Goal: Task Accomplishment & Management: Complete application form

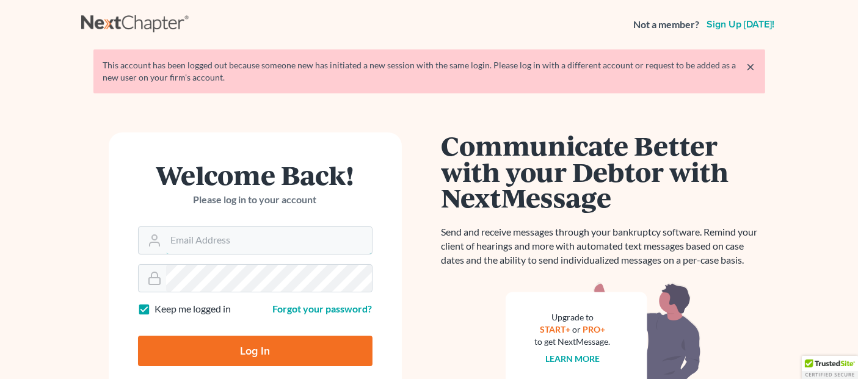
type input "[EMAIL_ADDRESS][DOMAIN_NAME]"
click at [242, 352] on input "Log In" at bounding box center [255, 351] width 234 height 31
type input "Thinking..."
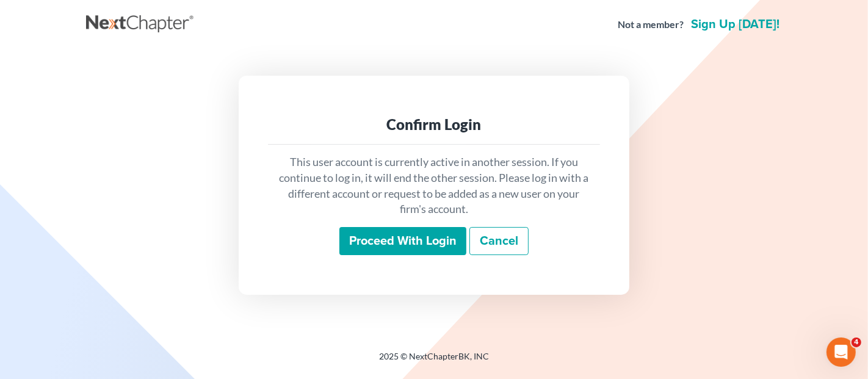
click at [371, 233] on input "Proceed with login" at bounding box center [402, 241] width 127 height 28
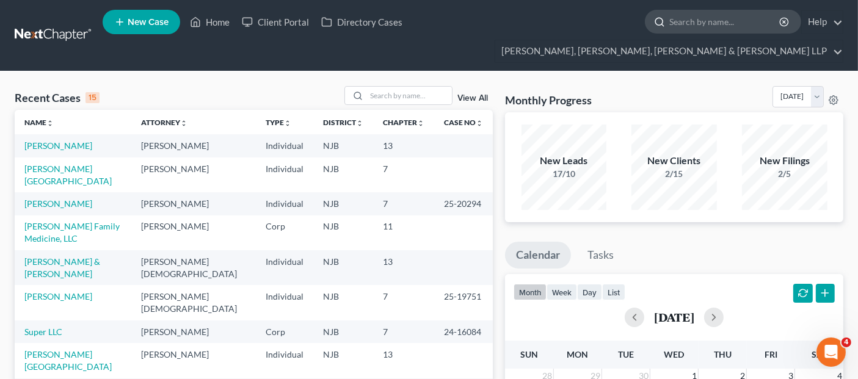
click at [669, 28] on input "search" at bounding box center [725, 21] width 112 height 23
type input "yara test"
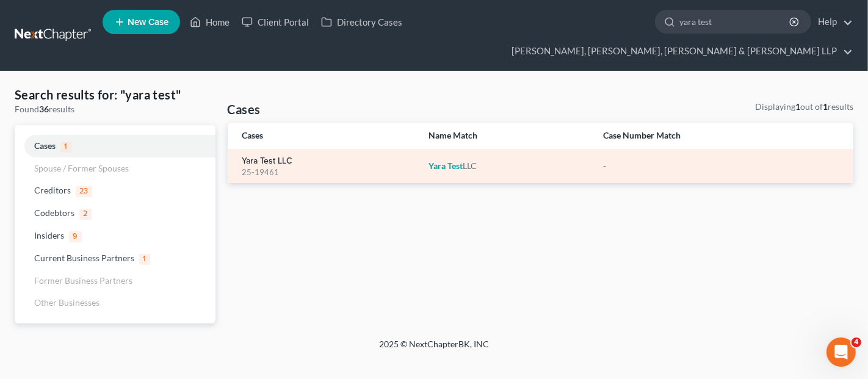
click at [269, 157] on link "Yara Test LLC" at bounding box center [267, 161] width 51 height 9
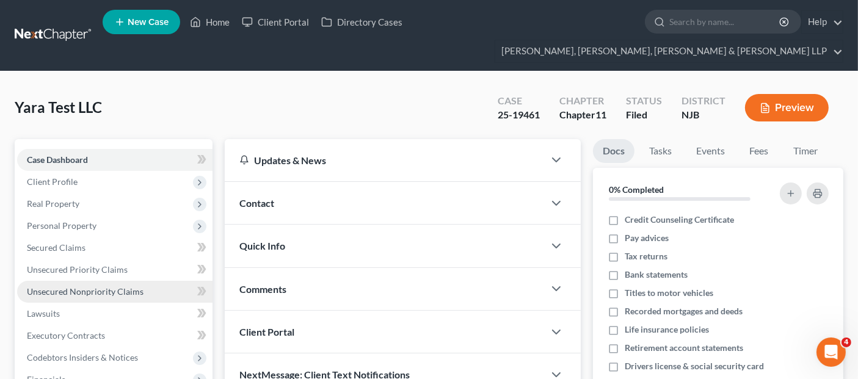
click at [127, 286] on span "Unsecured Nonpriority Claims" at bounding box center [85, 291] width 117 height 10
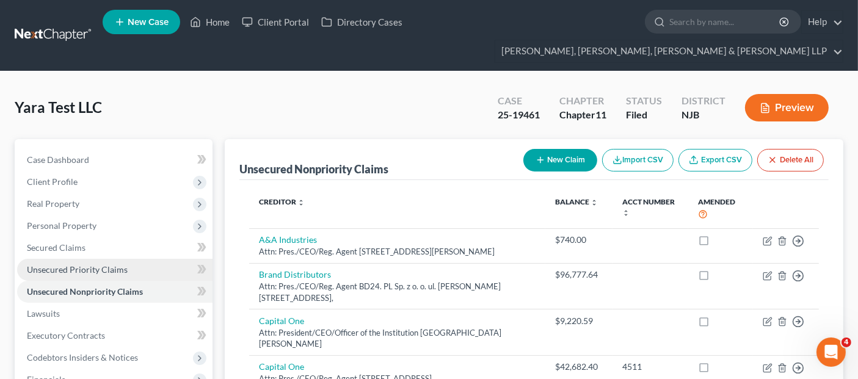
click at [123, 264] on span "Unsecured Priority Claims" at bounding box center [77, 269] width 101 height 10
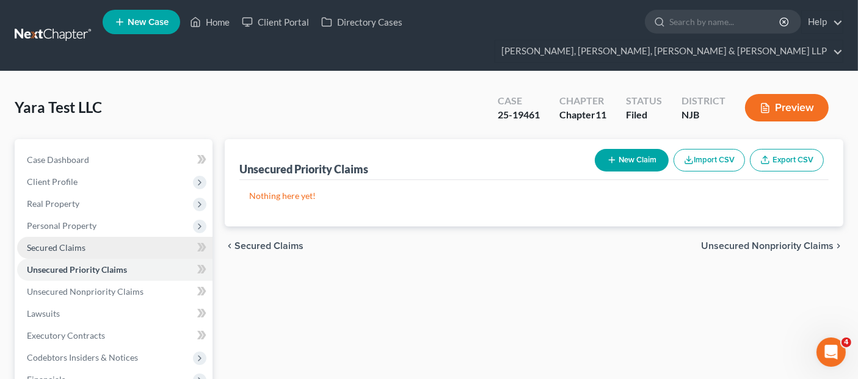
click at [109, 237] on link "Secured Claims" at bounding box center [114, 248] width 195 height 22
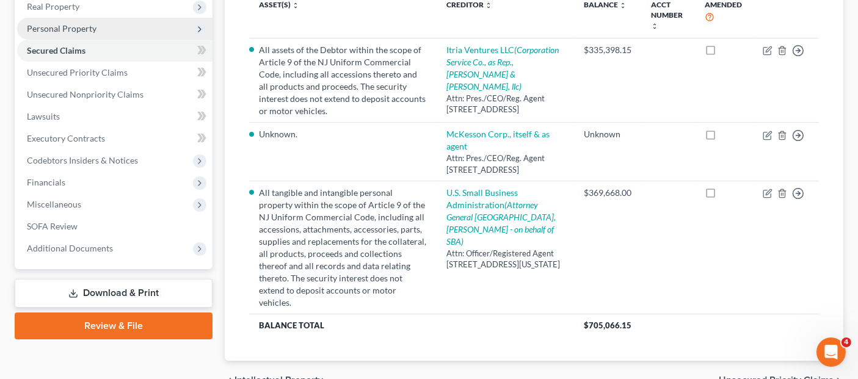
scroll to position [203, 0]
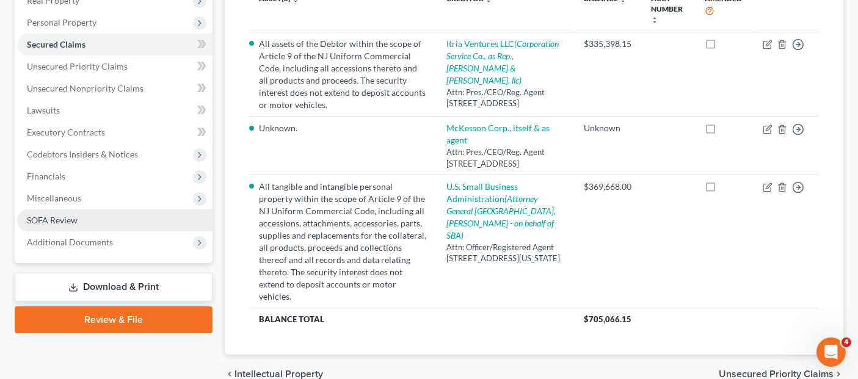
click at [123, 209] on link "SOFA Review" at bounding box center [114, 220] width 195 height 22
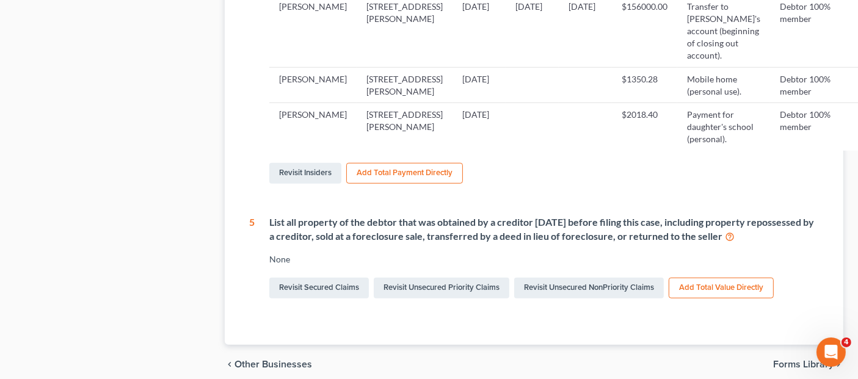
scroll to position [1221, 0]
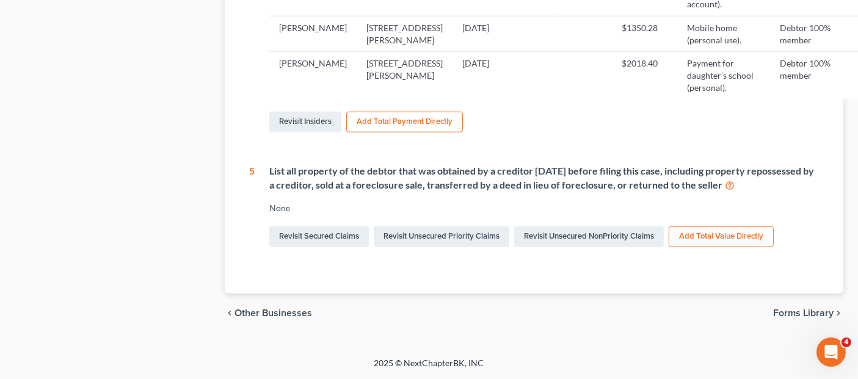
click at [309, 135] on div "Revisit Insiders Add Total Payment Directly" at bounding box center [546, 122] width 555 height 26
click at [310, 132] on link "Revisit Insiders" at bounding box center [305, 122] width 72 height 21
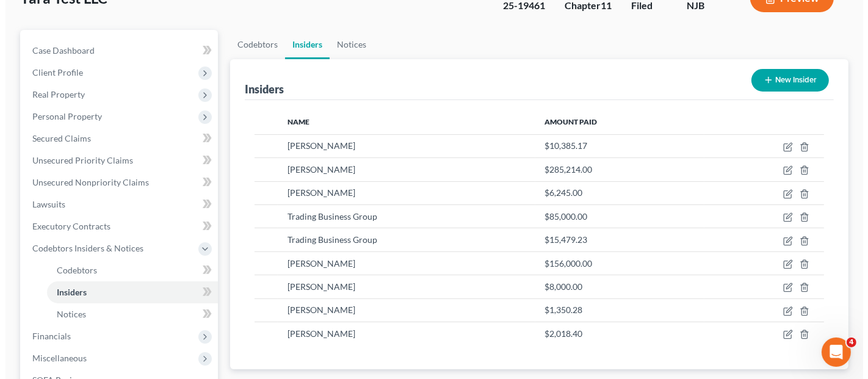
scroll to position [136, 0]
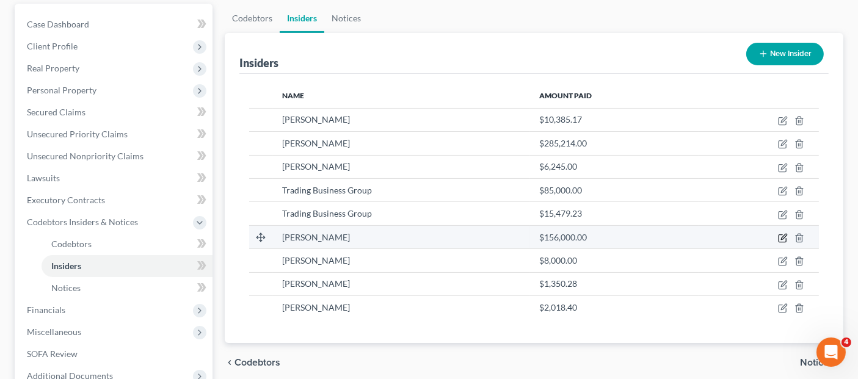
click at [779, 235] on icon "button" at bounding box center [781, 238] width 7 height 7
select select "33"
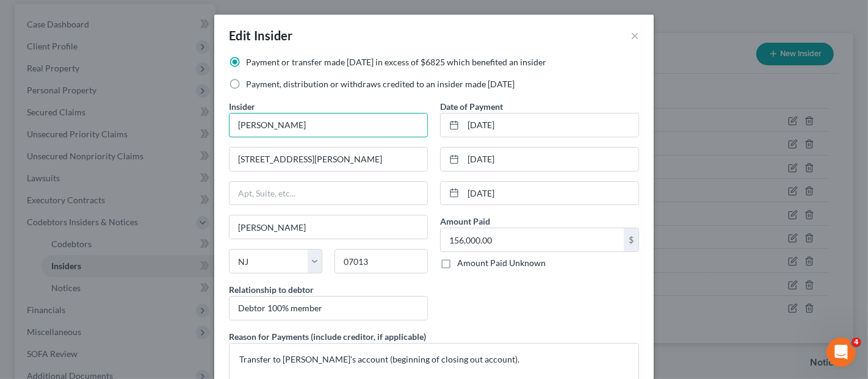
drag, startPoint x: 369, startPoint y: 125, endPoint x: 197, endPoint y: 110, distance: 172.2
click at [198, 109] on div "Edit Insider × Payment or transfer made within 1 year in excess of $6825 which …" at bounding box center [434, 189] width 868 height 379
click at [347, 125] on input "Yahya Albaridi" at bounding box center [329, 125] width 198 height 23
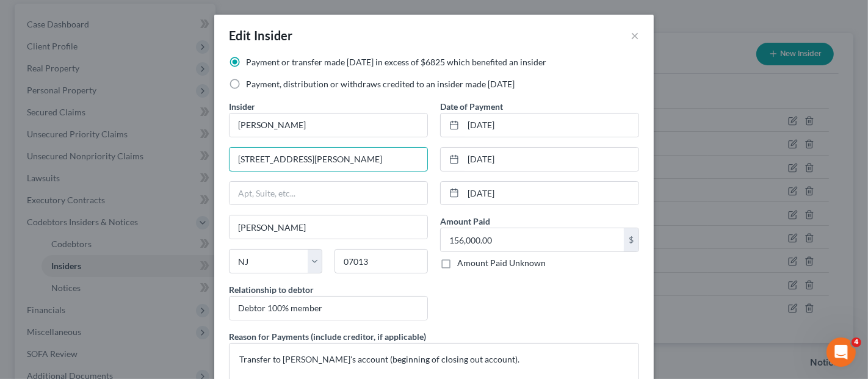
drag, startPoint x: 313, startPoint y: 159, endPoint x: 199, endPoint y: 145, distance: 114.4
click at [199, 145] on div "Edit Insider × Payment or transfer made within 1 year in excess of $6825 which …" at bounding box center [434, 189] width 868 height 379
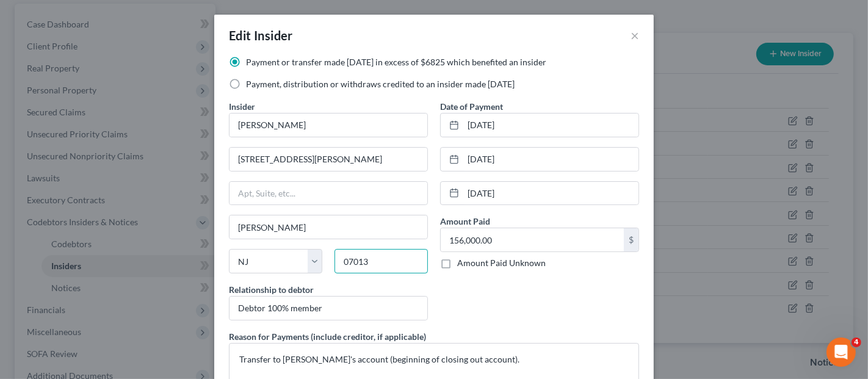
click at [361, 261] on input "07013" at bounding box center [381, 261] width 93 height 24
click at [511, 298] on div "Date of Payment 09/04/2025 09/05/2025 09/09/2025 Amount Paid 156,000.00 $ Amoun…" at bounding box center [539, 215] width 211 height 230
click at [631, 38] on button "×" at bounding box center [635, 35] width 9 height 15
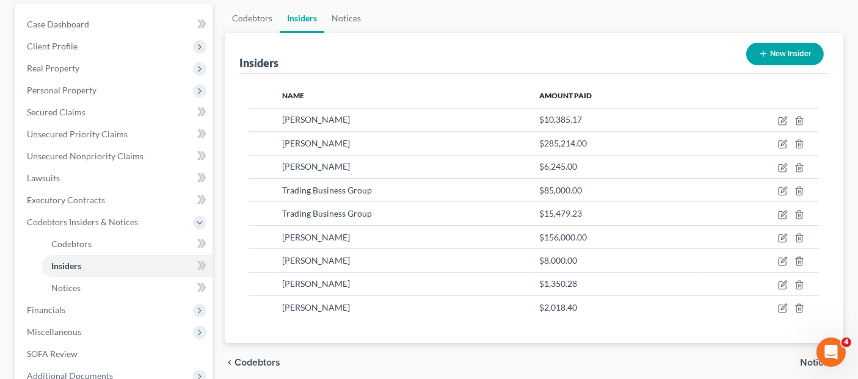
click at [771, 43] on button "New Insider" at bounding box center [785, 54] width 78 height 23
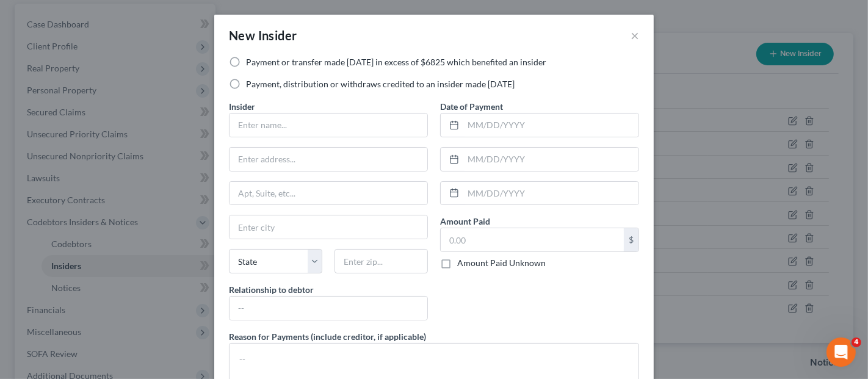
click at [310, 67] on label "Payment or transfer made within 1 year in excess of $6825 which benefited an in…" at bounding box center [396, 62] width 300 height 12
click at [259, 64] on input "Payment or transfer made within 1 year in excess of $6825 which benefited an in…" at bounding box center [255, 60] width 8 height 8
radio input "true"
click at [305, 119] on input "text" at bounding box center [329, 125] width 198 height 23
click at [314, 122] on input "text" at bounding box center [329, 125] width 198 height 23
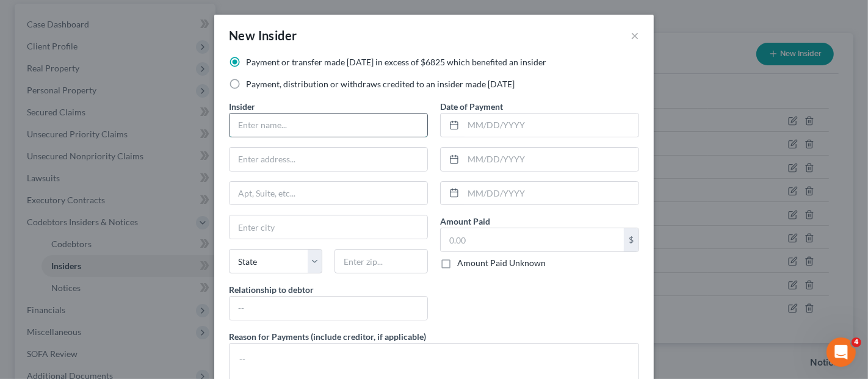
paste input "Yahya Albaridi"
type input "Yahya Albaridi"
click at [265, 153] on input "text" at bounding box center [329, 159] width 198 height 23
paste input "77 Dumont Ave"
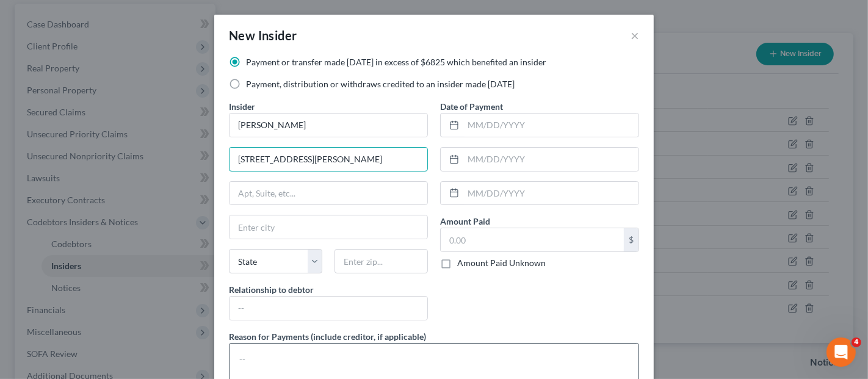
type input "77 Dumont Ave"
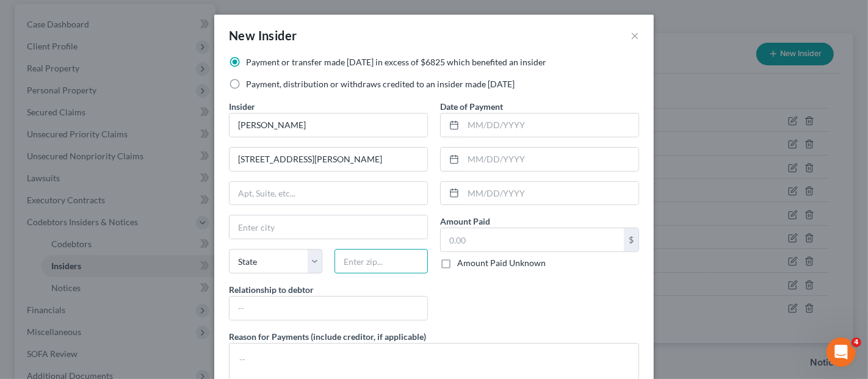
click at [367, 265] on input "text" at bounding box center [381, 261] width 93 height 24
paste input "07013"
type input "07013"
type input "Clifton"
select select "33"
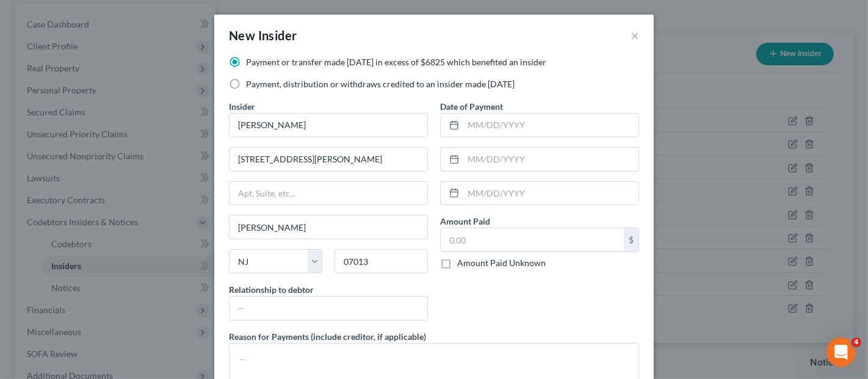
click at [469, 309] on div "Date of Payment Amount Paid $ Amount Paid Unknown Balance Undetermined $ Amount…" at bounding box center [539, 215] width 211 height 230
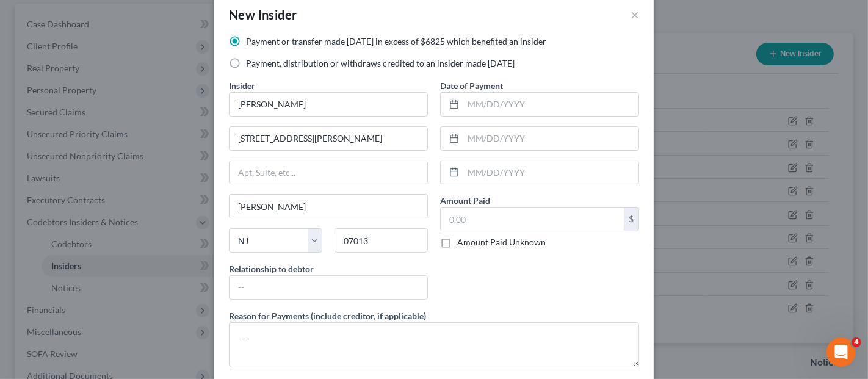
scroll to position [0, 0]
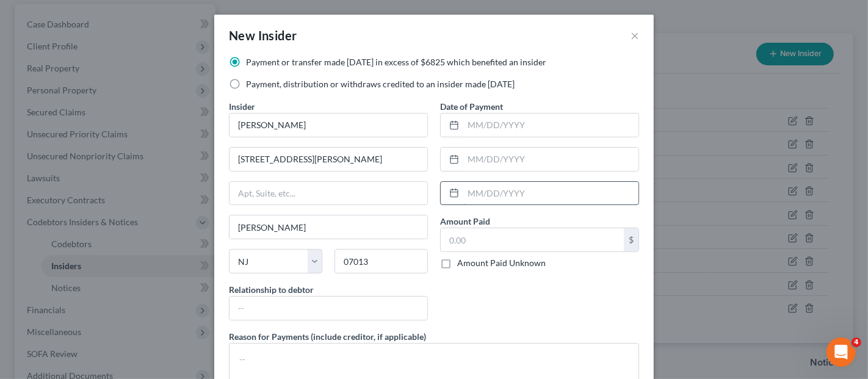
click at [467, 194] on input "text" at bounding box center [550, 193] width 175 height 23
click at [464, 124] on input "text" at bounding box center [550, 125] width 175 height 23
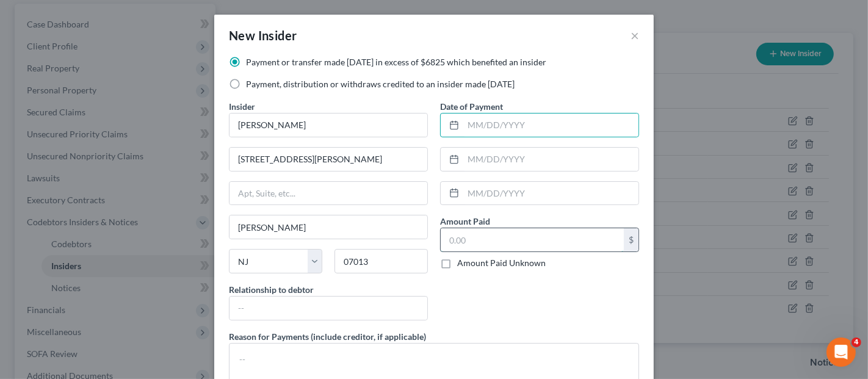
click at [458, 232] on input "text" at bounding box center [532, 239] width 183 height 23
paste input "$230,023.78"
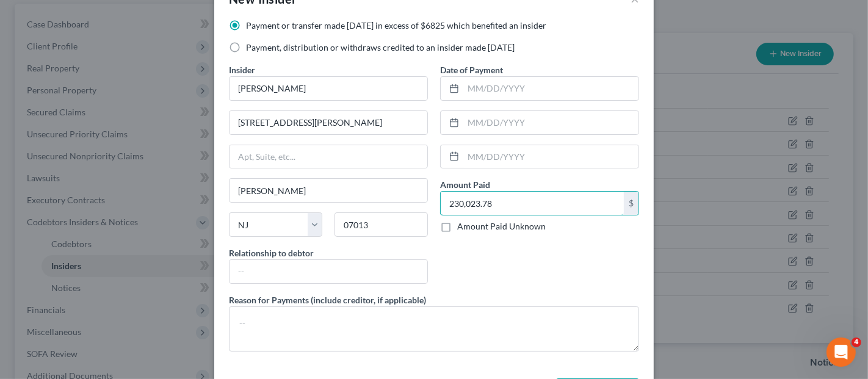
scroll to position [68, 0]
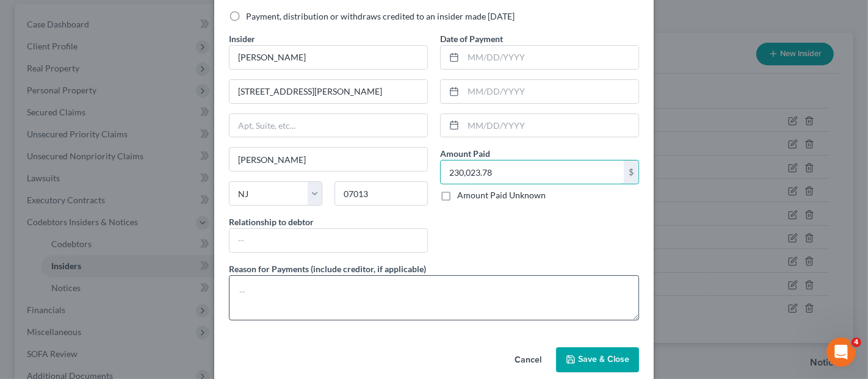
type input "230,023.78"
click at [431, 301] on textarea at bounding box center [434, 297] width 410 height 45
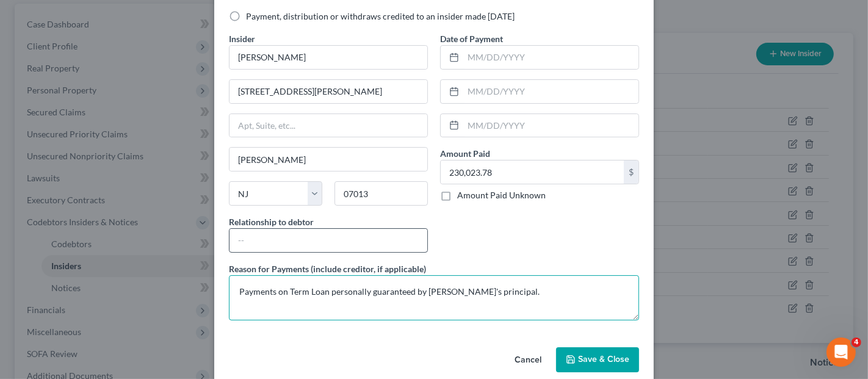
type textarea "Payments on Term Loan personally guaranteed by Debtor's principal."
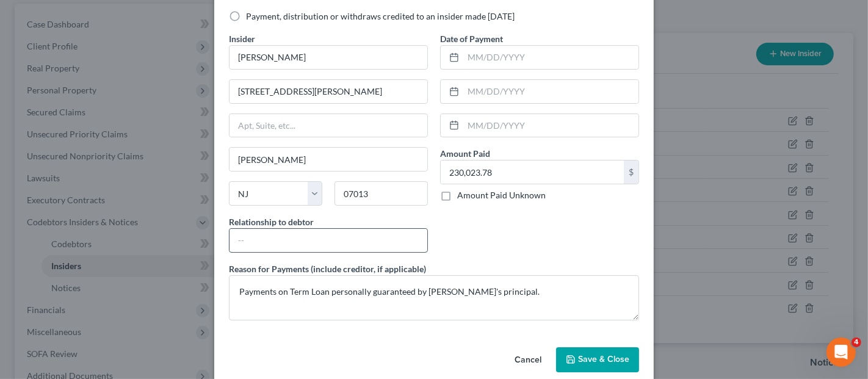
click at [347, 234] on input "text" at bounding box center [329, 240] width 198 height 23
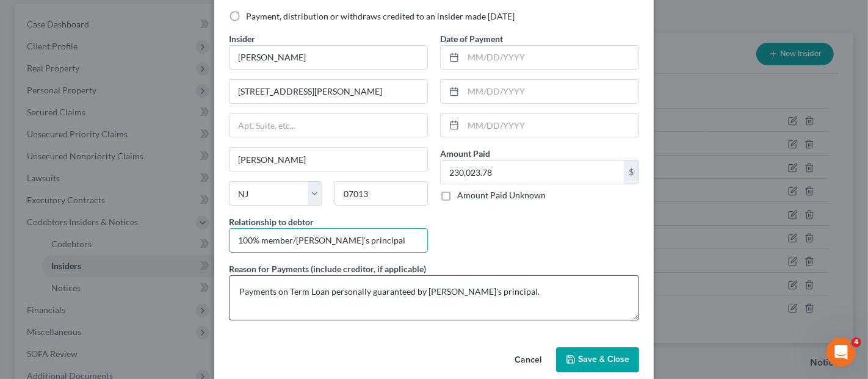
type input "100% member/Debtor's principal"
click at [282, 292] on textarea "Payments on Term Loan personally guaranteed by Debtor's principal." at bounding box center [434, 297] width 410 height 45
click at [234, 294] on textarea "Payments on Debtor's Term Loan personally guaranteed by Debtor's principal." at bounding box center [434, 297] width 410 height 45
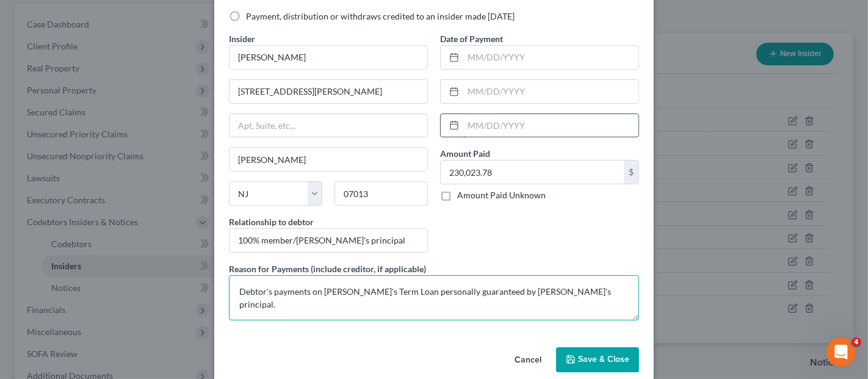
type textarea "Debtor's payments on Debtor's Term Loan personally guaranteed by Debtor's princ…"
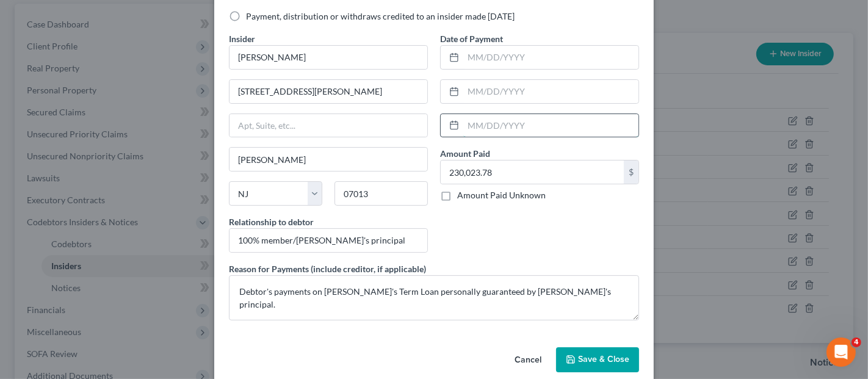
click at [474, 128] on input "text" at bounding box center [550, 125] width 175 height 23
type input "08/05/2025"
click at [471, 91] on input "text" at bounding box center [550, 91] width 175 height 23
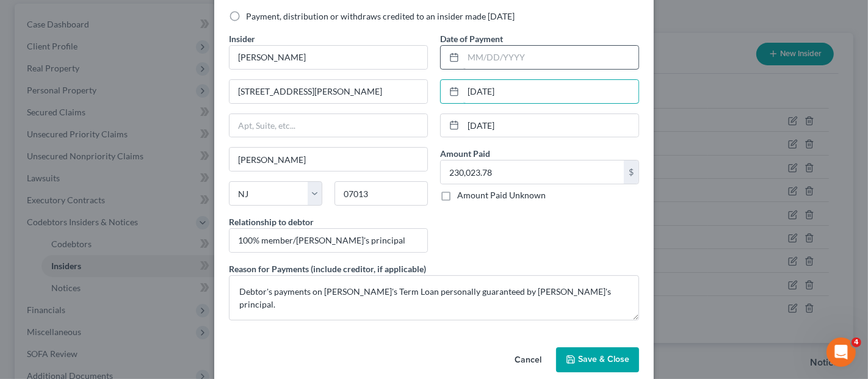
type input "08/04/2025"
click at [469, 62] on input "text" at bounding box center [550, 57] width 175 height 23
type input "07/07/2025"
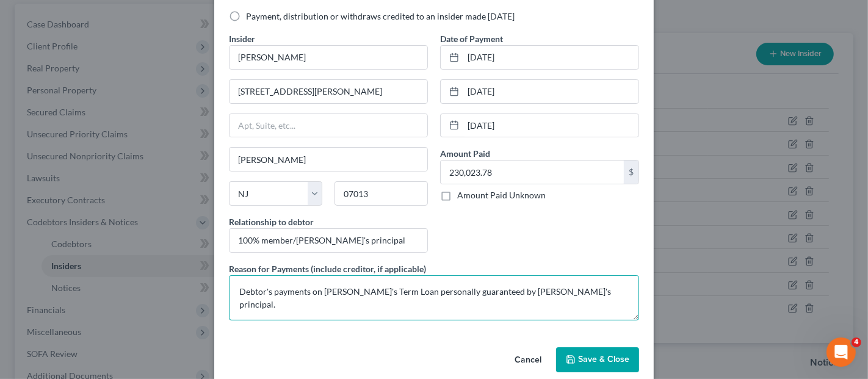
click at [306, 292] on textarea "Debtor's payments on Debtor's Term Loan personally guaranteed by Debtor's princ…" at bounding box center [434, 297] width 410 height 45
click at [272, 290] on textarea "Debtor's payments on Debtor's Term Loan personally guaranteed by Debtor's princ…" at bounding box center [434, 297] width 410 height 45
click at [282, 289] on textarea "Debtor's Feb. of '25 payments on Debtor's Term Loan personally guaranteed by De…" at bounding box center [434, 297] width 410 height 45
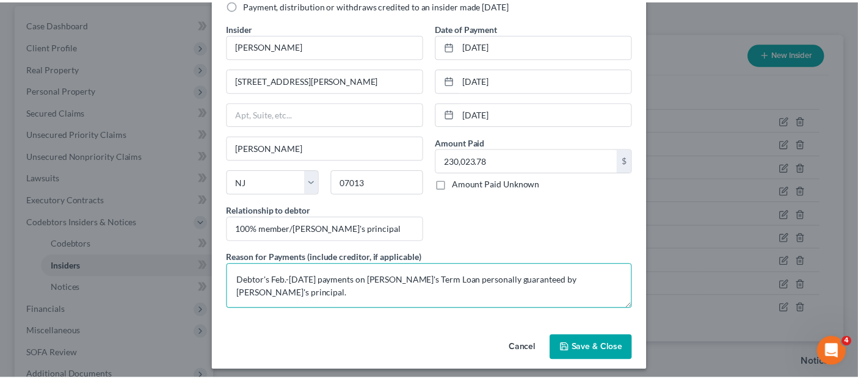
scroll to position [83, 0]
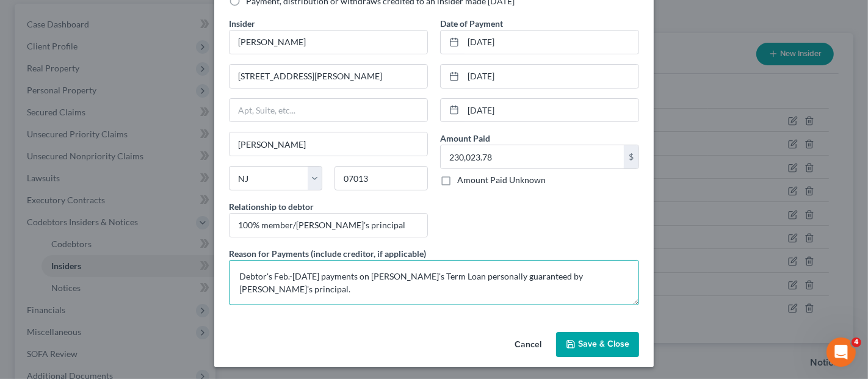
click at [452, 273] on textarea "Debtor's Feb.-Aug. of '25 payments on Debtor's Term Loan personally guaranteed …" at bounding box center [434, 282] width 410 height 45
type textarea "Debtor's Feb.-Aug. of '25 payments on Debtor's Term Loan with Itria Ventures pe…"
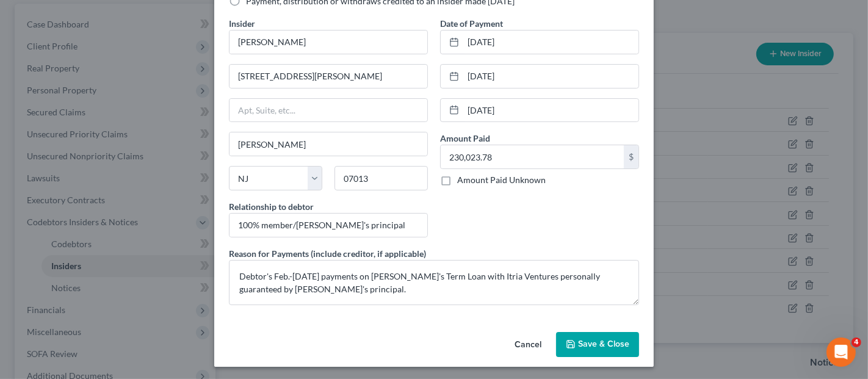
click at [576, 336] on button "Save & Close" at bounding box center [597, 345] width 83 height 26
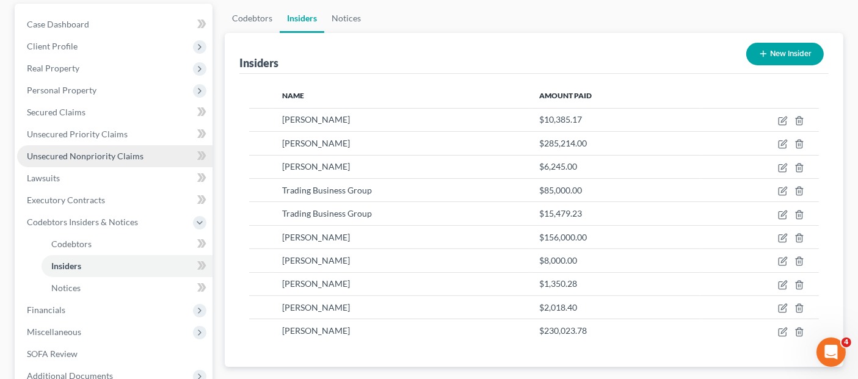
click at [96, 151] on span "Unsecured Nonpriority Claims" at bounding box center [85, 156] width 117 height 10
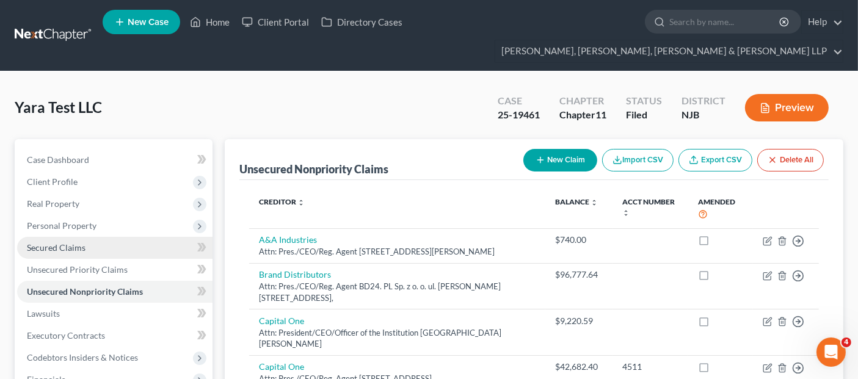
click at [105, 237] on link "Secured Claims" at bounding box center [114, 248] width 195 height 22
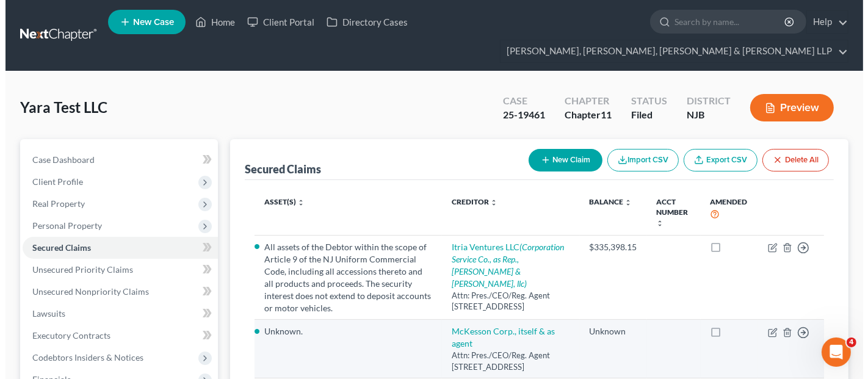
scroll to position [136, 0]
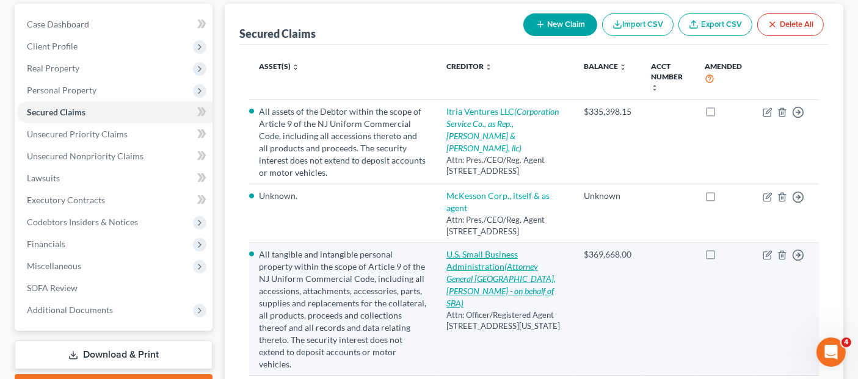
click at [513, 249] on link "U.S. Small Business Administration (Attorney General United States, Eamonn OHag…" at bounding box center [500, 278] width 109 height 59
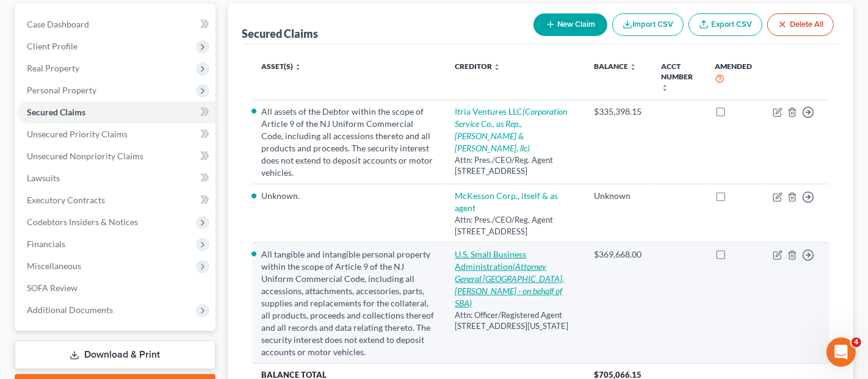
select select "8"
select select "0"
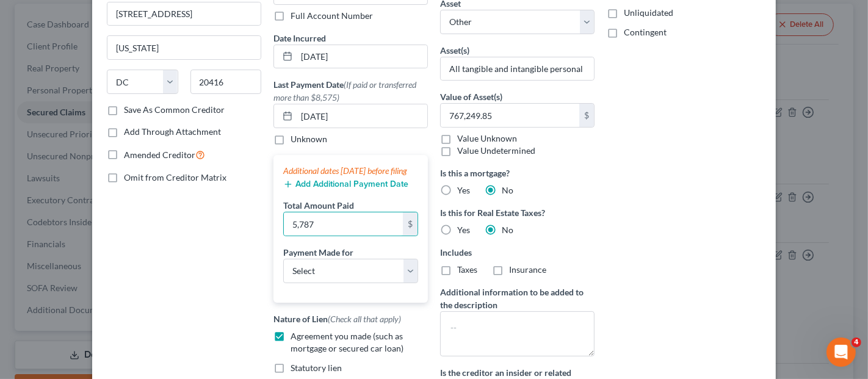
click at [670, 233] on div "Priority Select 1st 2nd 3rd 4th 5th 6th 7th 8th 9th 10th 11th 12th 13th 14th 15…" at bounding box center [684, 172] width 167 height 502
click at [330, 236] on input "5,787" at bounding box center [343, 223] width 119 height 23
click at [333, 234] on input "5,787" at bounding box center [343, 223] width 119 height 23
type input "5,787.00"
click at [313, 294] on div "Additional dates within 90 days before filing Add Additional Payment Date Total…" at bounding box center [350, 229] width 154 height 148
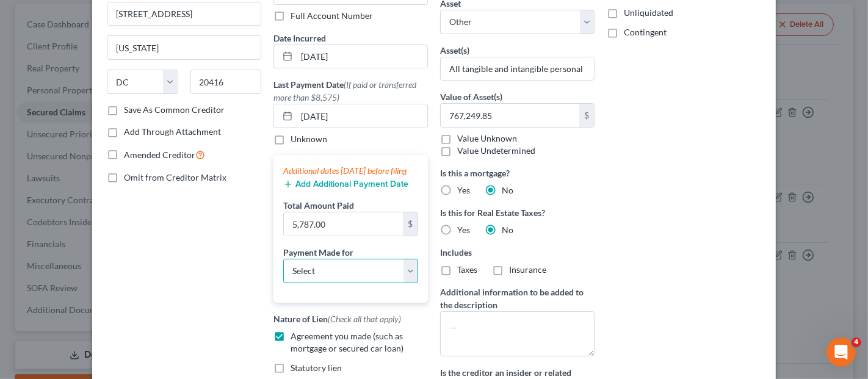
click at [319, 283] on select "Select Car Credit Card Loan Repayment Mortgage Other Suppliers Or Vendors" at bounding box center [350, 271] width 135 height 24
select select "2"
click at [283, 269] on select "Select Car Credit Card Loan Repayment Mortgage Other Suppliers Or Vendors" at bounding box center [350, 271] width 135 height 24
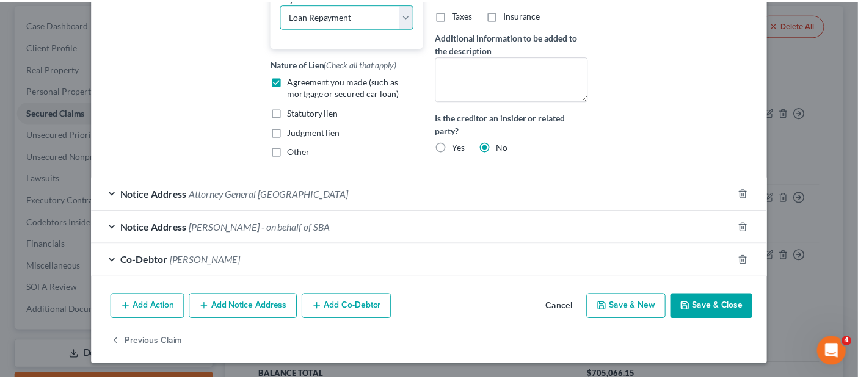
scroll to position [400, 0]
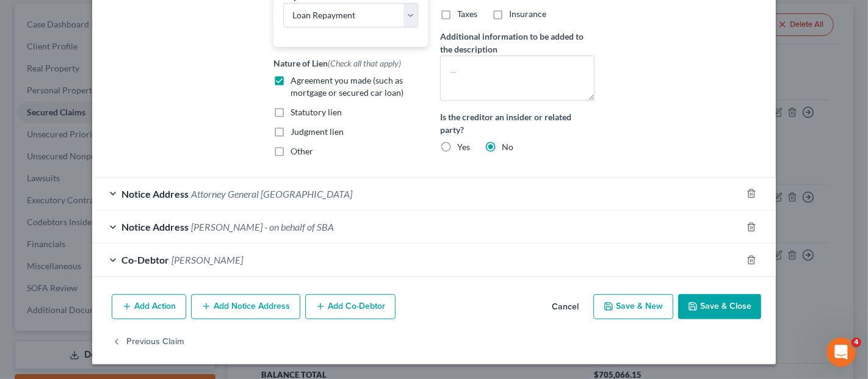
click at [706, 311] on button "Save & Close" at bounding box center [719, 307] width 83 height 26
select select
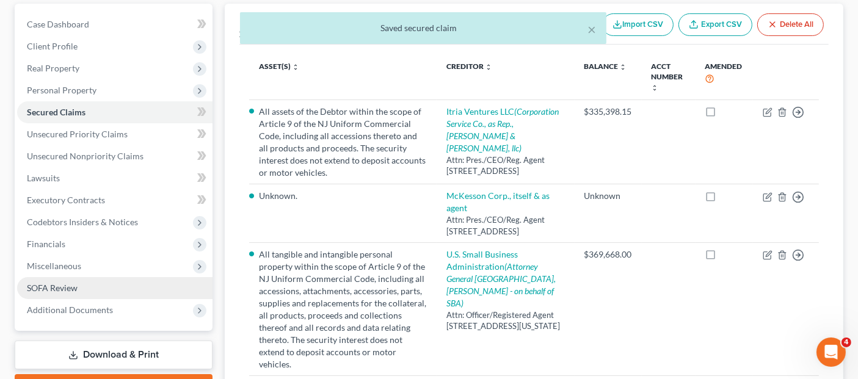
click at [100, 277] on link "SOFA Review" at bounding box center [114, 288] width 195 height 22
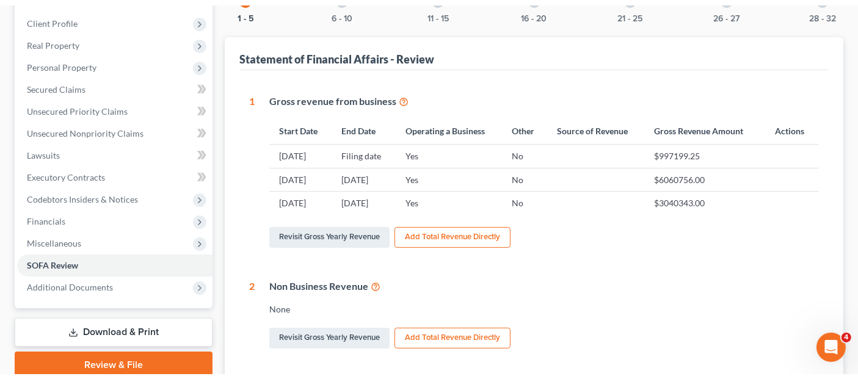
scroll to position [136, 0]
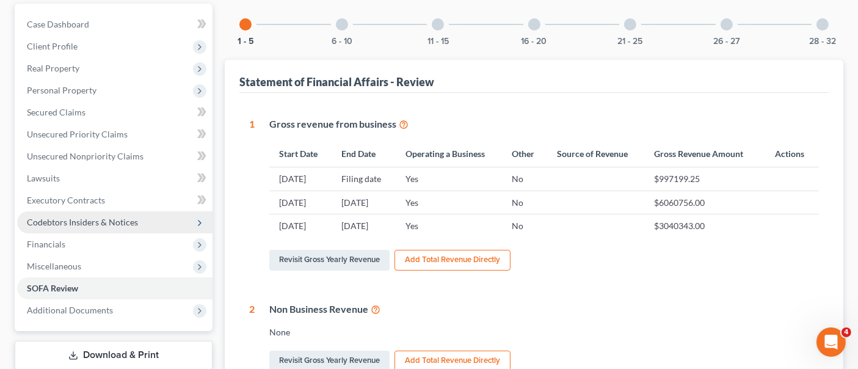
click at [94, 217] on span "Codebtors Insiders & Notices" at bounding box center [82, 222] width 111 height 10
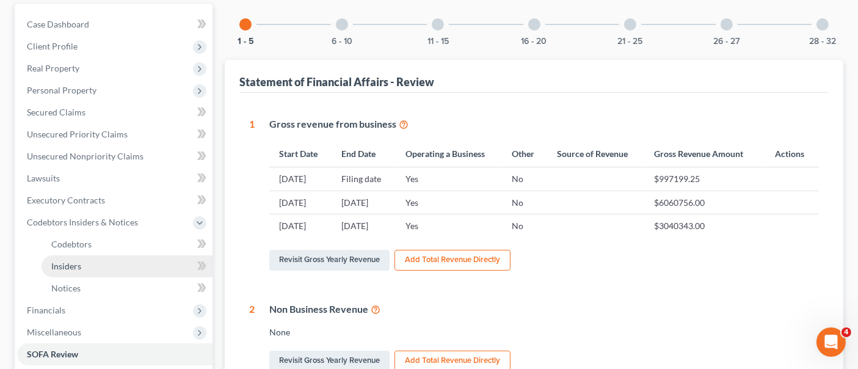
click at [91, 255] on link "Insiders" at bounding box center [127, 266] width 171 height 22
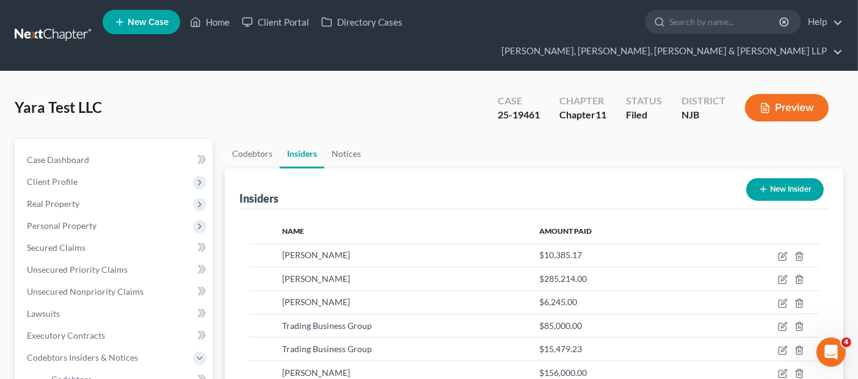
click at [778, 178] on button "New Insider" at bounding box center [785, 189] width 78 height 23
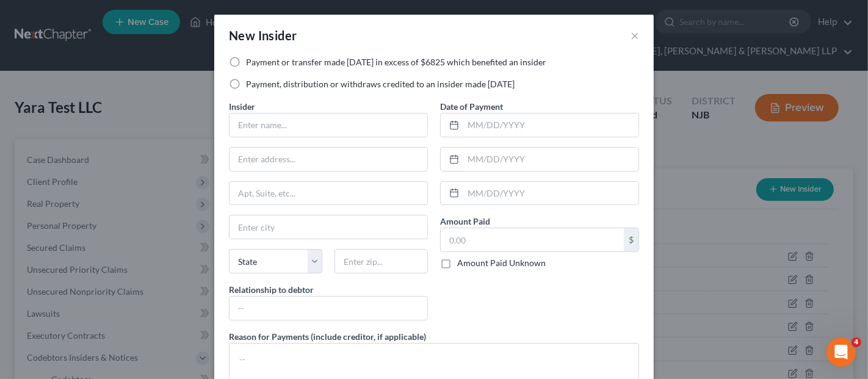
click at [338, 65] on label "Payment or transfer made within 1 year in excess of $6825 which benefited an in…" at bounding box center [396, 62] width 300 height 12
click at [259, 64] on input "Payment or transfer made within 1 year in excess of $6825 which benefited an in…" at bounding box center [255, 60] width 8 height 8
radio input "true"
click at [334, 123] on input "text" at bounding box center [329, 125] width 198 height 23
click at [295, 118] on input "text" at bounding box center [329, 125] width 198 height 23
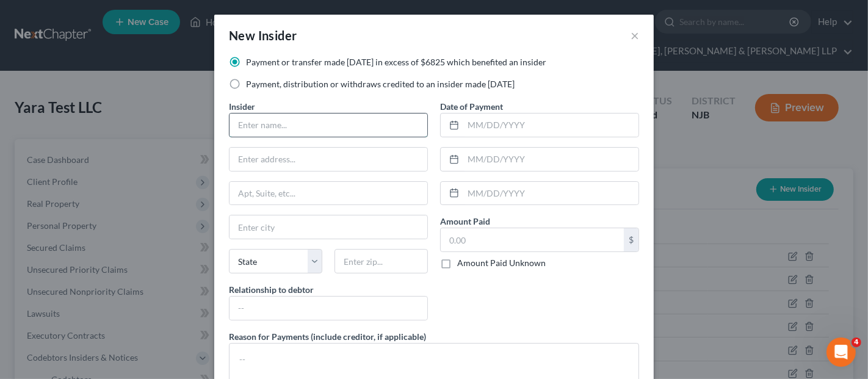
paste input "Yahya Albaridi"
type input "Yahya Albaridi"
click at [277, 157] on input "text" at bounding box center [329, 159] width 198 height 23
paste input "77 Dumont Ave"
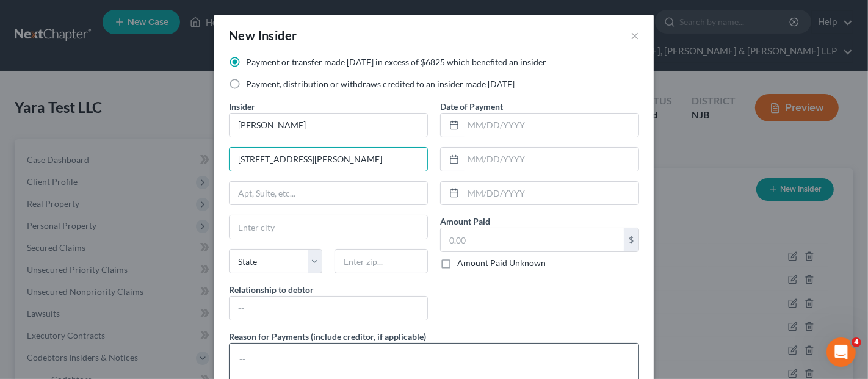
type input "77 Dumont Ave"
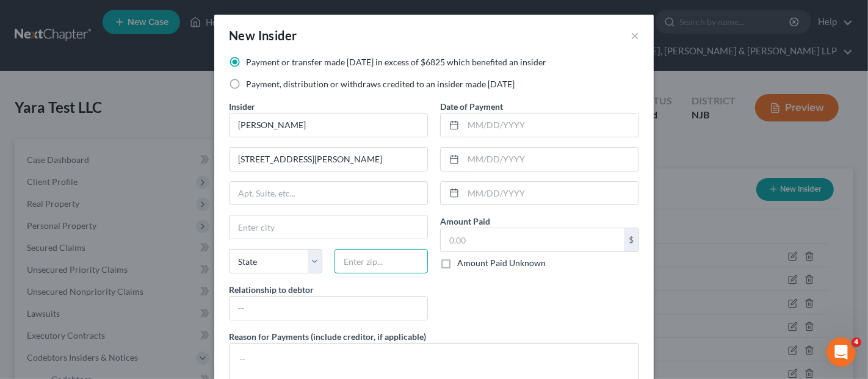
click at [384, 251] on input "text" at bounding box center [381, 261] width 93 height 24
paste input "07013"
type input "07013"
type input "Clifton"
select select "33"
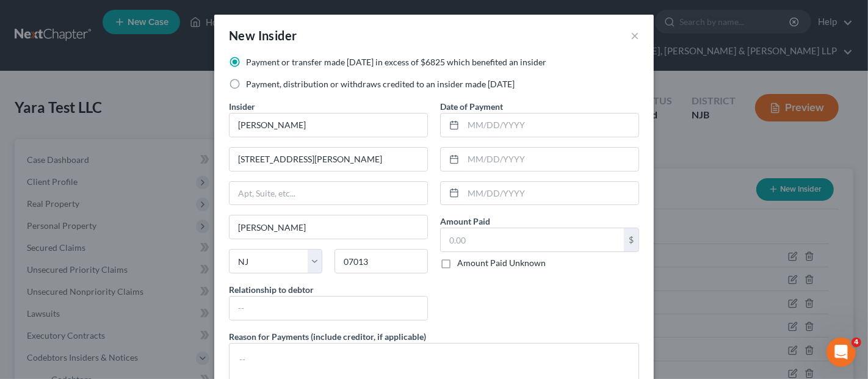
click at [460, 313] on div "Date of Payment Amount Paid $ Amount Paid Unknown Balance Undetermined $ Amount…" at bounding box center [539, 215] width 211 height 230
click at [355, 316] on input "text" at bounding box center [329, 308] width 198 height 23
type input "100% member/Debtor's principal"
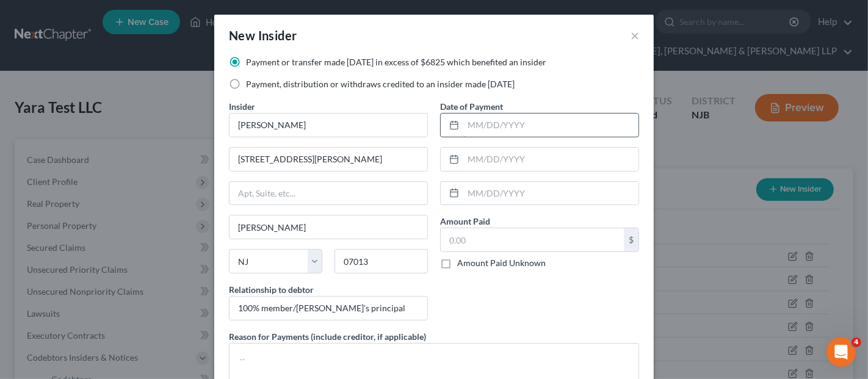
click at [466, 128] on input "text" at bounding box center [550, 125] width 175 height 23
click at [468, 178] on div "Date of Payment Amount Paid $ Amount Paid Unknown Balance Undetermined $ Amount…" at bounding box center [539, 215] width 211 height 230
click at [466, 190] on input "text" at bounding box center [550, 193] width 175 height 23
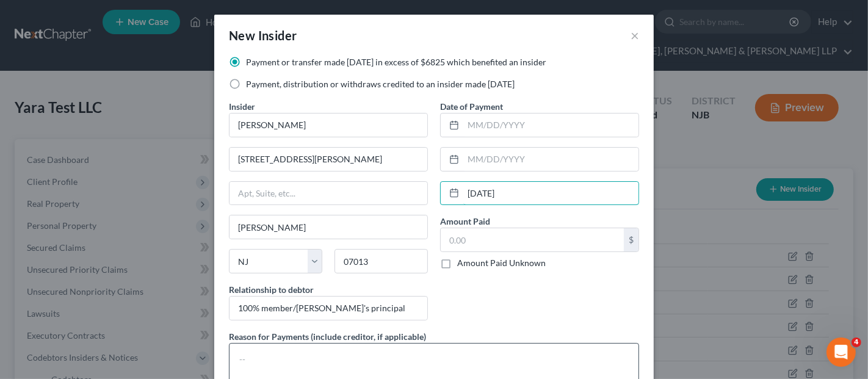
type input "08/13/2025"
click at [465, 166] on input "text" at bounding box center [550, 159] width 175 height 23
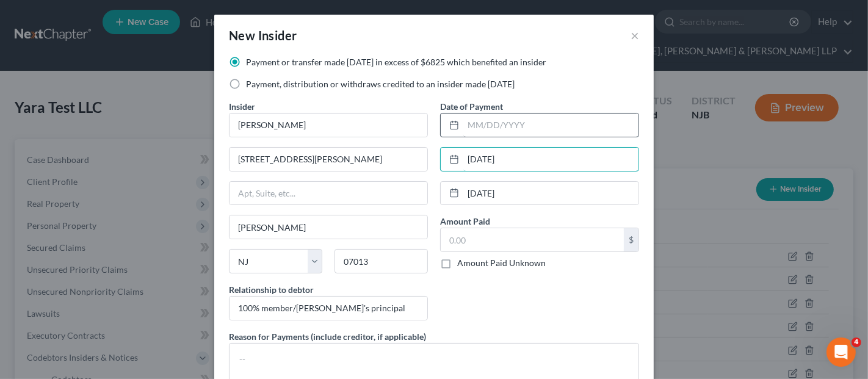
type input "07/14/2025"
click at [471, 123] on input "text" at bounding box center [550, 125] width 175 height 23
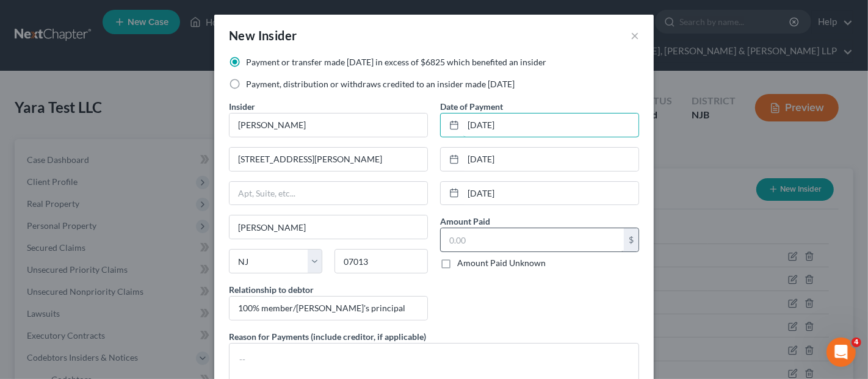
type input "06/13/2025"
click at [523, 238] on input "text" at bounding box center [532, 239] width 183 height 23
paste input "07013"
type input "07,013"
drag, startPoint x: 524, startPoint y: 238, endPoint x: 407, endPoint y: 235, distance: 116.6
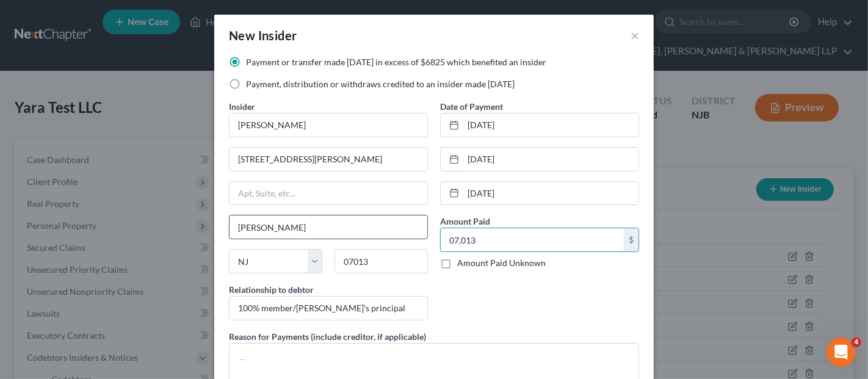
click at [407, 235] on div "Payment or transfer made within 1 year in excess of $6825 which benefited an in…" at bounding box center [434, 227] width 422 height 342
type input "5,787"
click at [419, 357] on textarea at bounding box center [434, 365] width 410 height 45
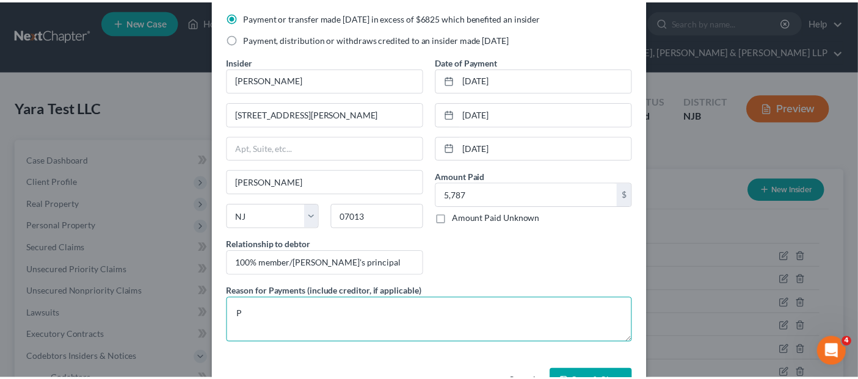
scroll to position [83, 0]
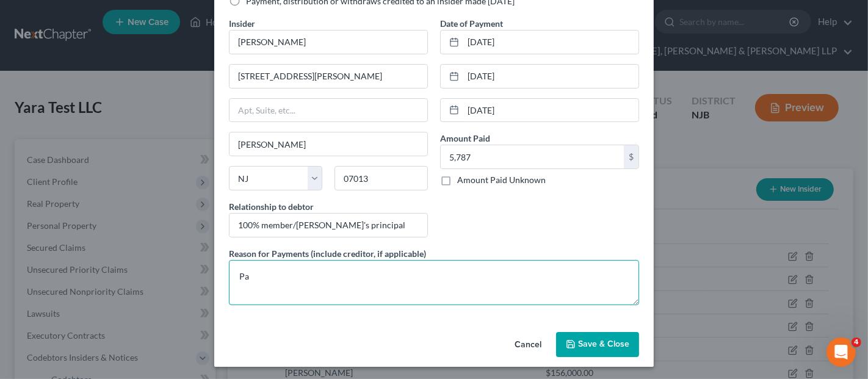
type textarea "P"
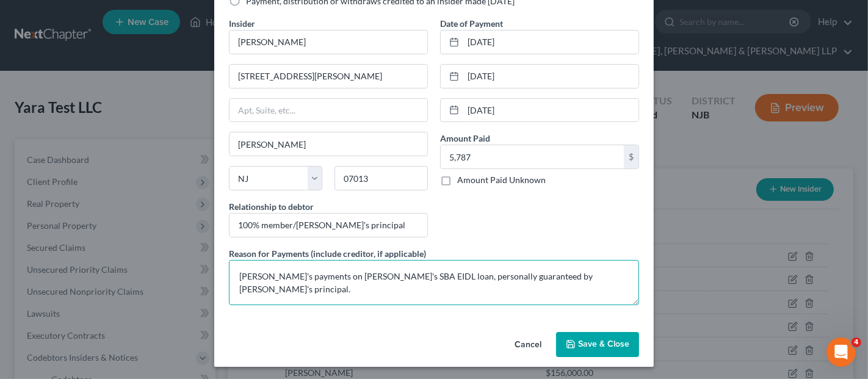
type textarea "Debtor's payments on Debtor's SBA EIDL loan, personally guaranteed by Debtor's …"
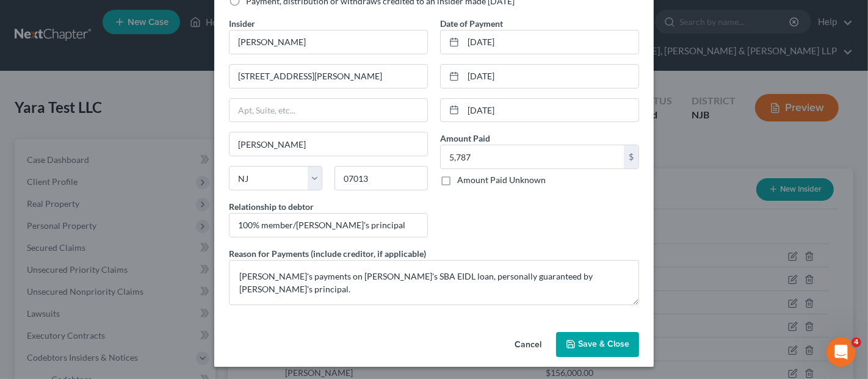
click at [606, 342] on span "Save & Close" at bounding box center [603, 344] width 51 height 10
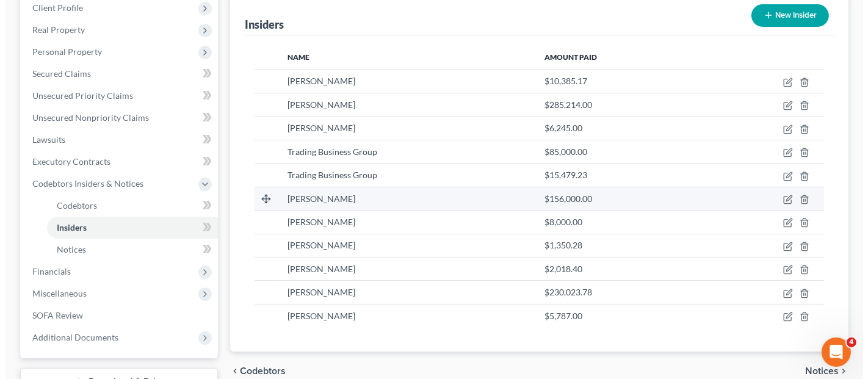
scroll to position [203, 0]
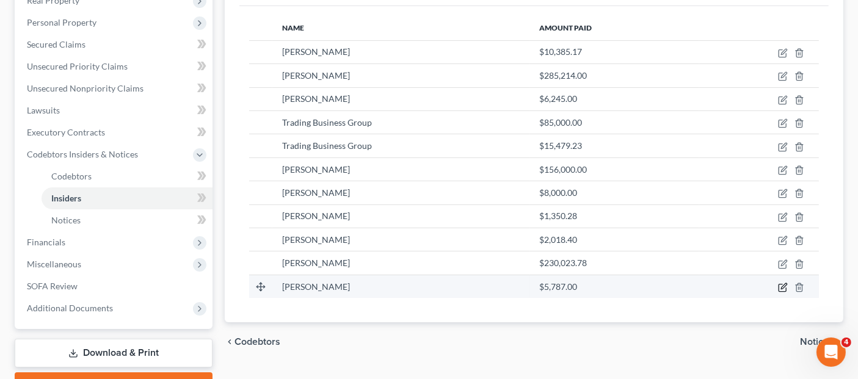
click at [783, 283] on icon "button" at bounding box center [783, 288] width 10 height 10
select select "33"
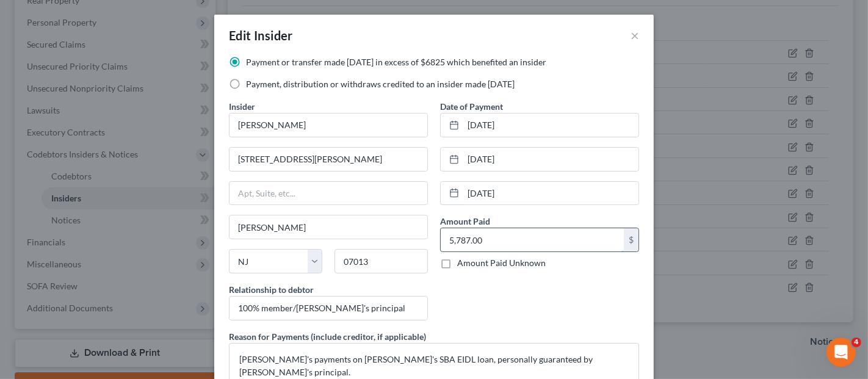
click at [487, 242] on input "5,787.00" at bounding box center [532, 239] width 183 height 23
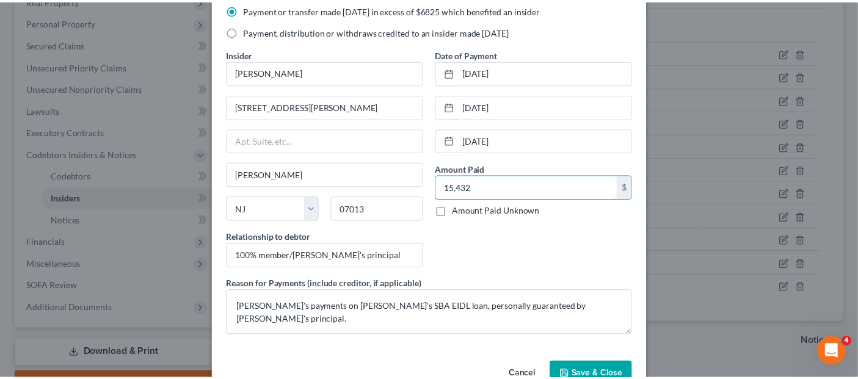
scroll to position [83, 0]
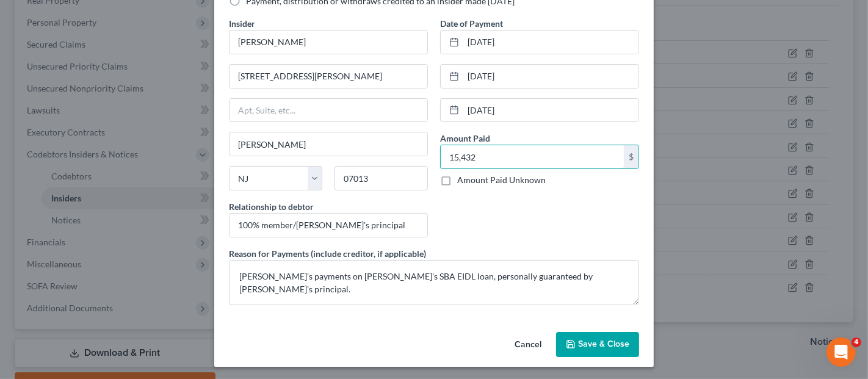
type input "15,432"
click at [587, 339] on span "Save & Close" at bounding box center [603, 344] width 51 height 10
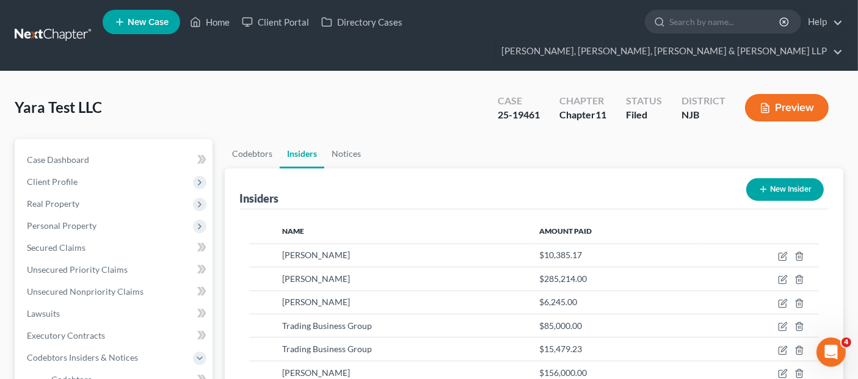
scroll to position [245, 0]
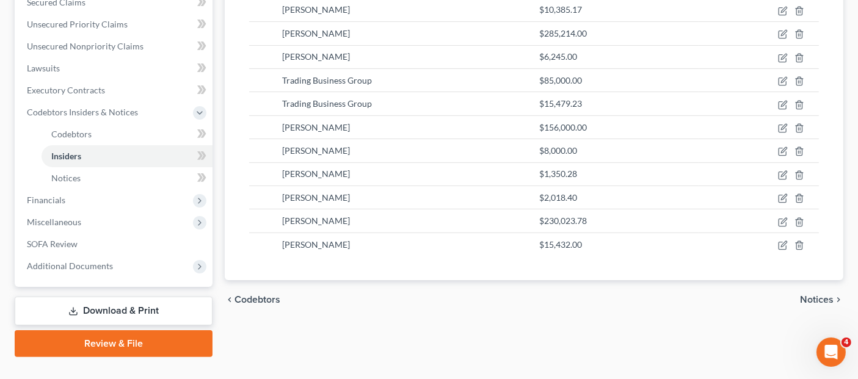
click at [169, 297] on link "Download & Print" at bounding box center [114, 311] width 198 height 29
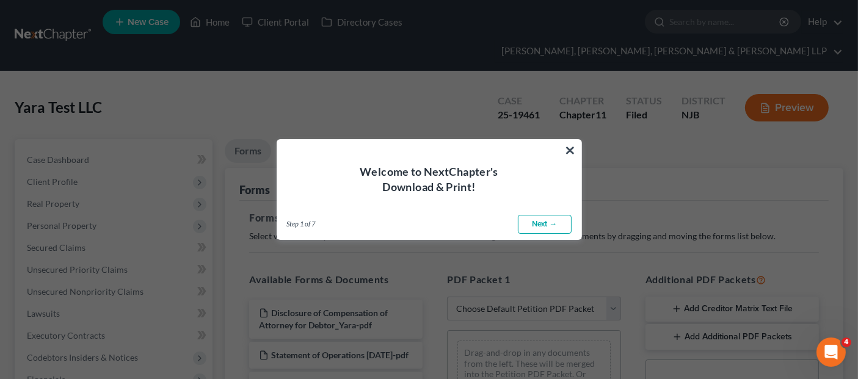
click at [548, 225] on link "Next →" at bounding box center [545, 225] width 54 height 20
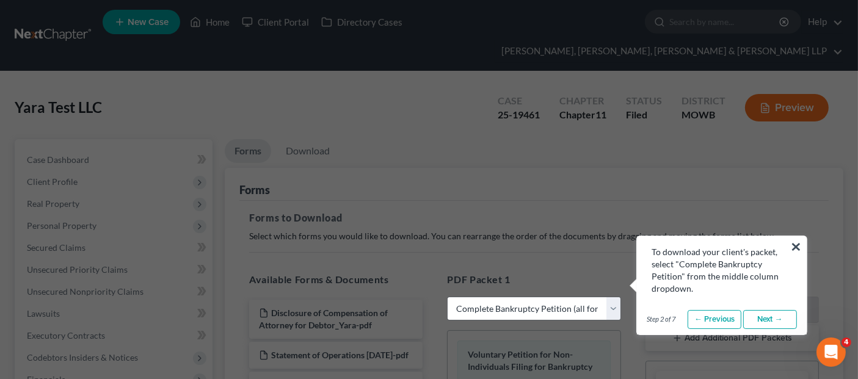
click at [774, 316] on link "Next →" at bounding box center [770, 320] width 54 height 20
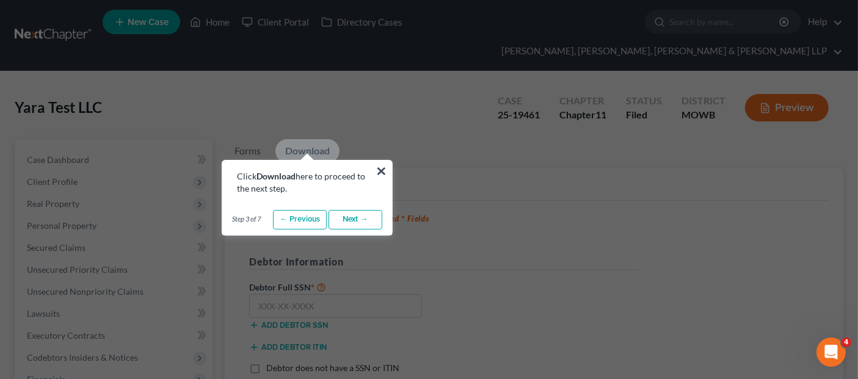
click at [363, 223] on link "Next →" at bounding box center [355, 220] width 54 height 20
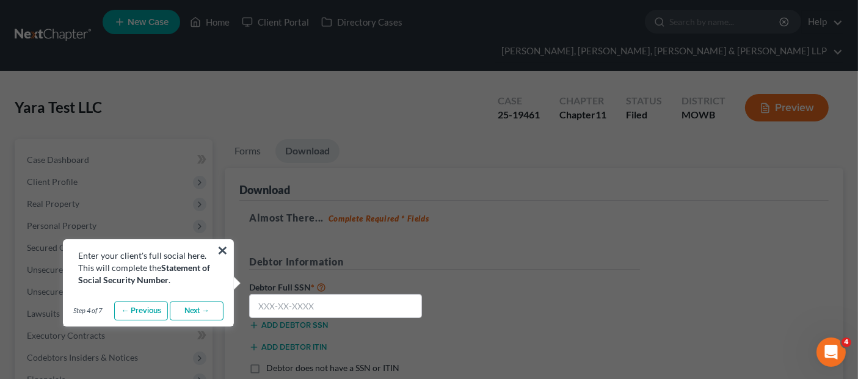
click at [196, 308] on link "Next →" at bounding box center [197, 312] width 54 height 20
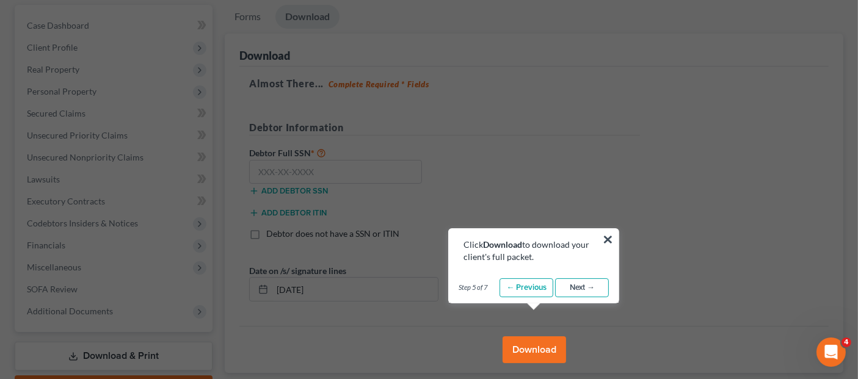
scroll to position [136, 0]
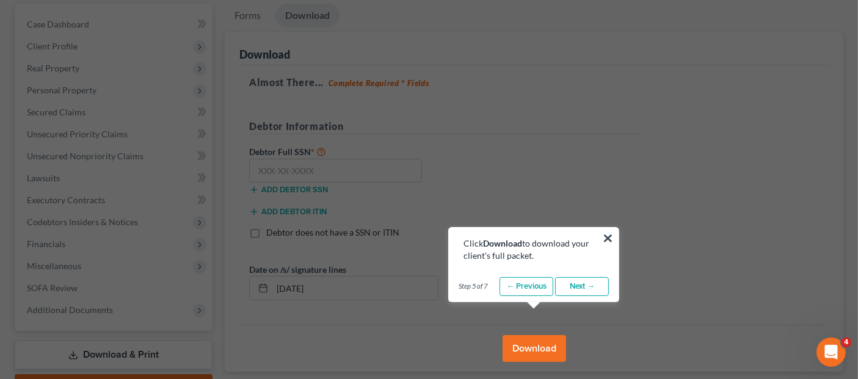
click at [583, 292] on link "Next →" at bounding box center [582, 287] width 54 height 20
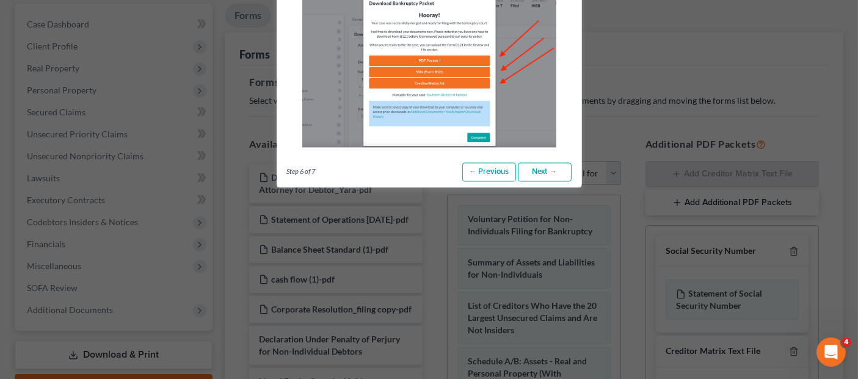
click at [540, 175] on link "Next →" at bounding box center [545, 172] width 54 height 20
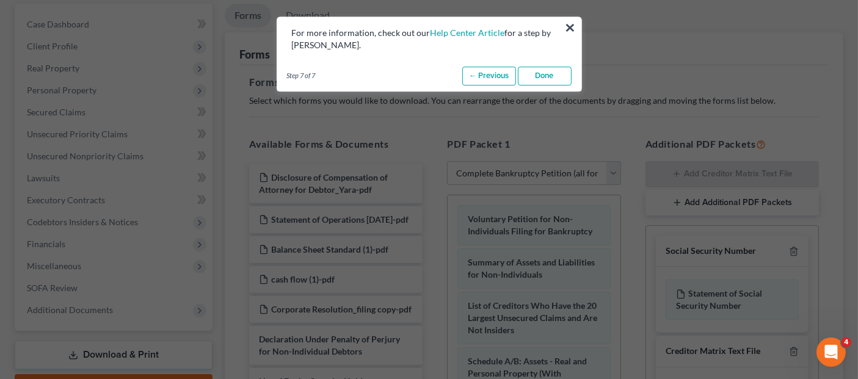
click at [549, 75] on link "Done" at bounding box center [545, 77] width 54 height 20
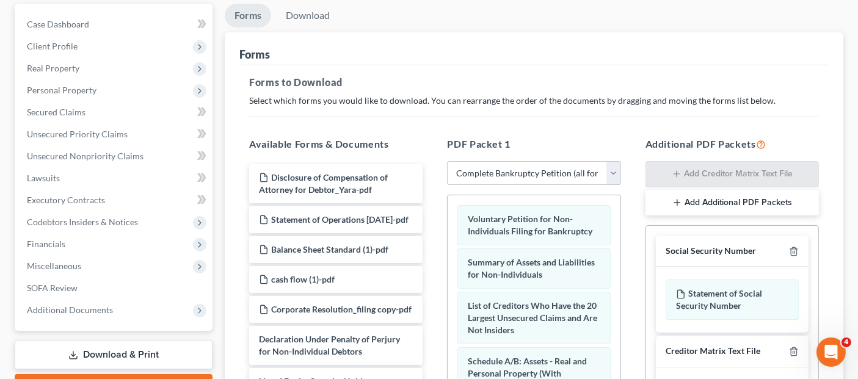
click at [510, 161] on select "Choose Default Petition PDF Packet Complete Bankruptcy Petition (all forms and …" at bounding box center [533, 173] width 173 height 24
select select "4"
click at [447, 161] on select "Choose Default Petition PDF Packet Complete Bankruptcy Petition (all forms and …" at bounding box center [533, 173] width 173 height 24
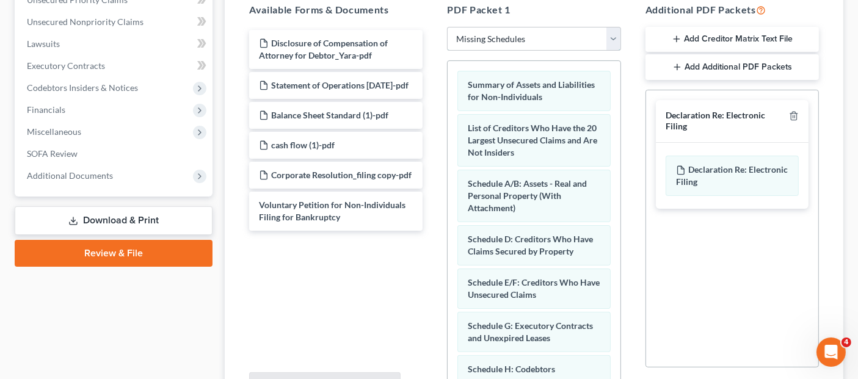
scroll to position [271, 0]
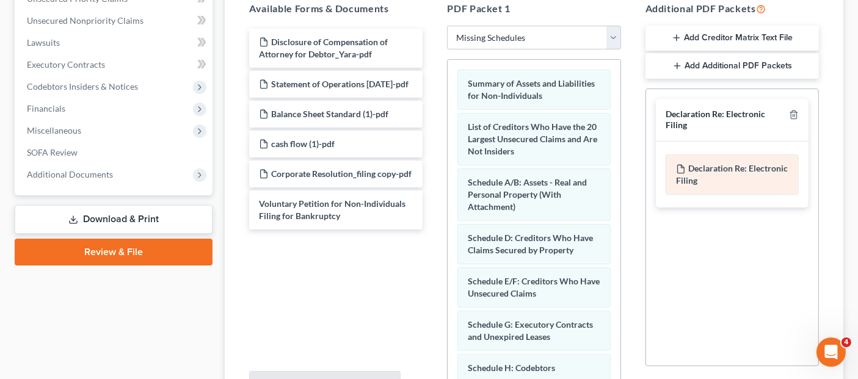
click at [729, 163] on span "Declaration Re: Electronic Filing" at bounding box center [732, 174] width 112 height 23
click at [703, 170] on div "Declaration Re: Electronic Filing of Petition, Lists, Schedules and Statements …" at bounding box center [731, 174] width 133 height 40
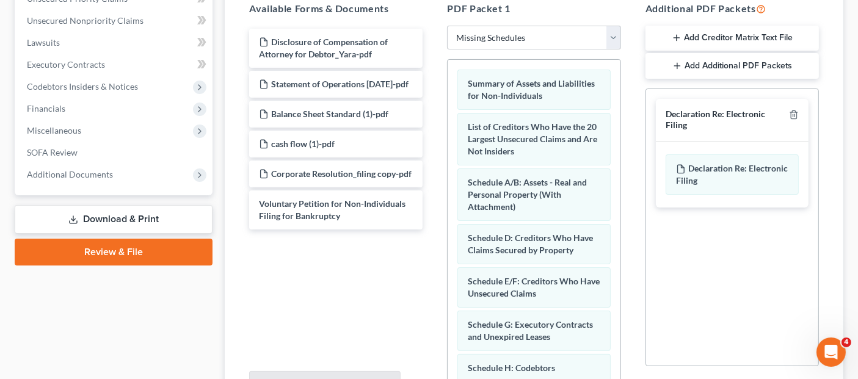
click at [696, 109] on div "Declaration Re: Electronic Filing" at bounding box center [724, 120] width 118 height 23
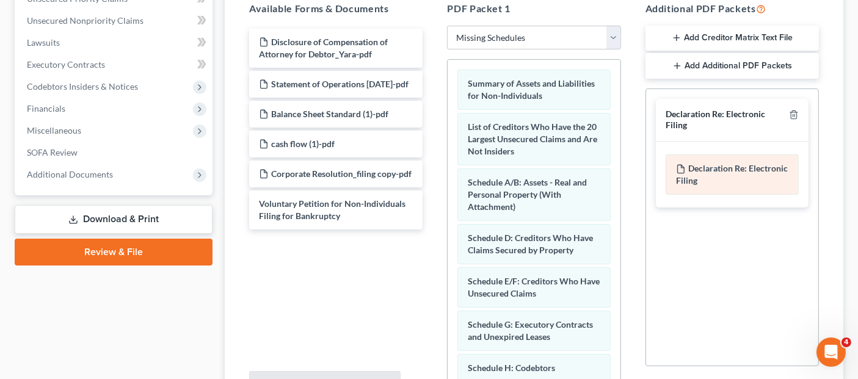
click at [701, 154] on div "Declaration Re: Electronic Filing of Petition, Lists, Schedules and Statements …" at bounding box center [731, 174] width 133 height 40
drag, startPoint x: 701, startPoint y: 153, endPoint x: 711, endPoint y: 153, distance: 9.8
click at [711, 154] on div "Declaration Re: Electronic Filing of Petition, Lists, Schedules and Statements …" at bounding box center [731, 174] width 133 height 40
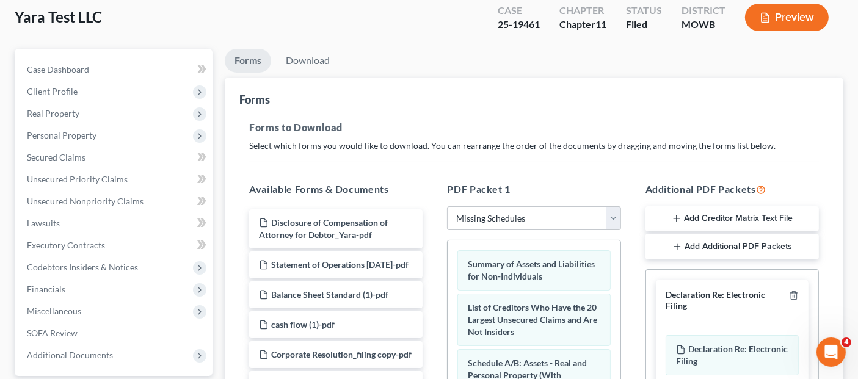
scroll to position [68, 0]
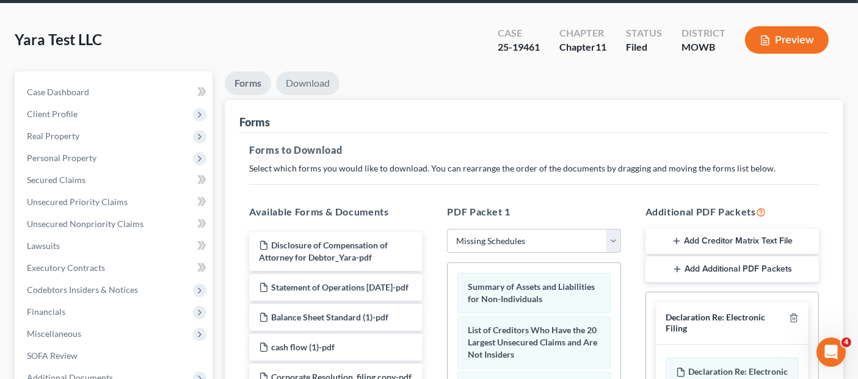
click at [308, 71] on link "Download" at bounding box center [307, 83] width 63 height 24
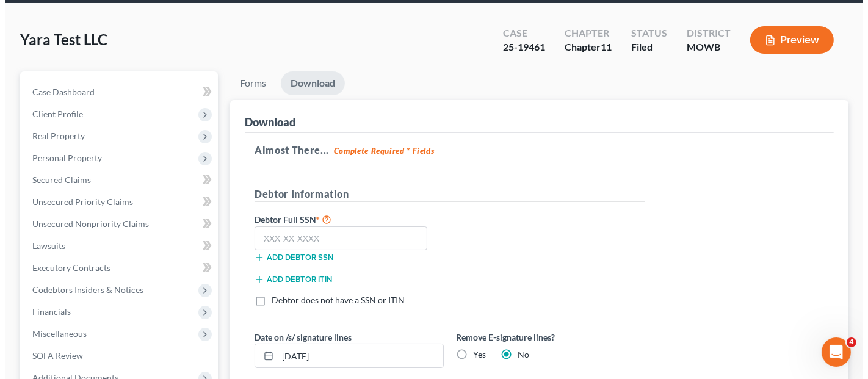
scroll to position [136, 0]
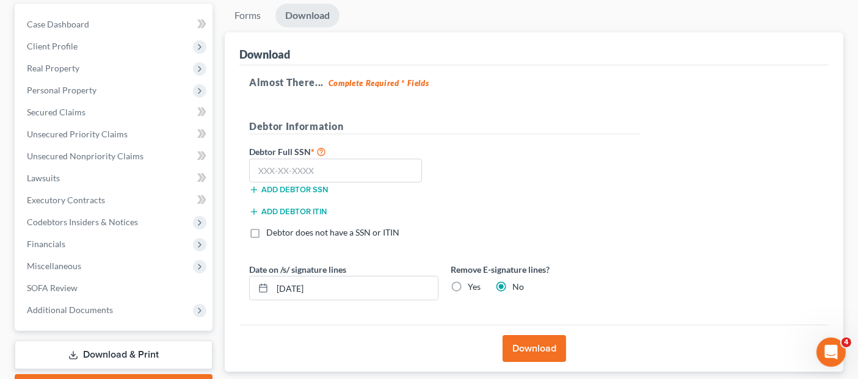
click at [546, 335] on button "Download" at bounding box center [533, 348] width 63 height 27
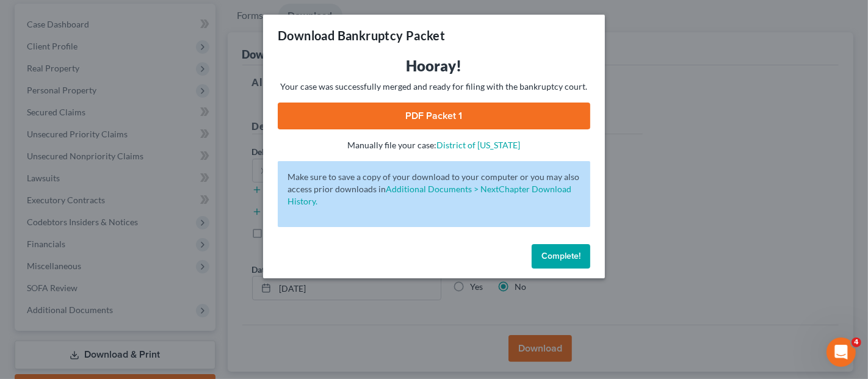
click at [537, 123] on link "PDF Packet 1" at bounding box center [434, 116] width 313 height 27
